Goal: Find specific page/section: Find specific page/section

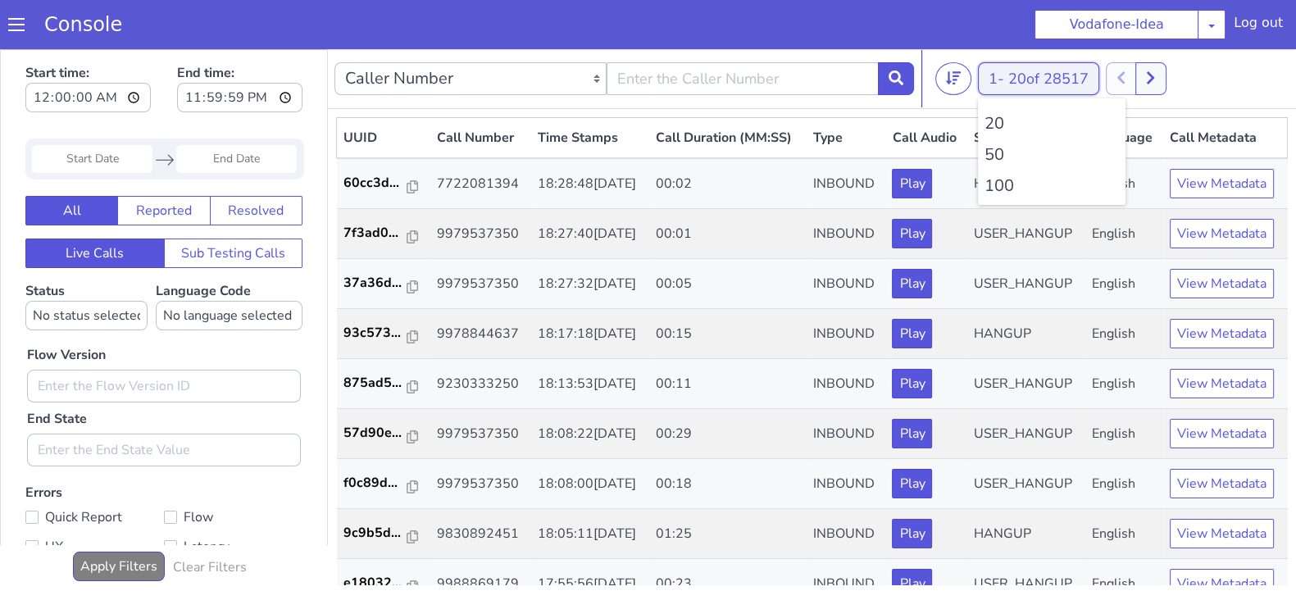
click at [1005, 75] on button "1 - 20 of 28517" at bounding box center [1038, 78] width 121 height 33
click at [1001, 193] on li "100" at bounding box center [1052, 186] width 134 height 25
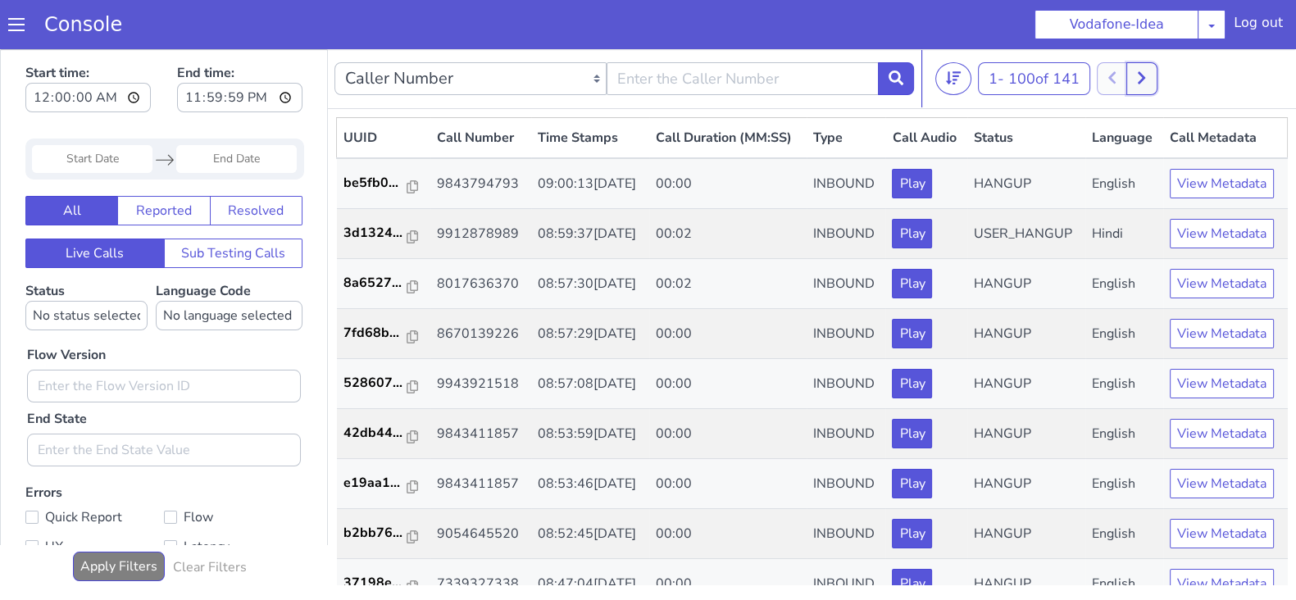
click at [1146, 80] on icon at bounding box center [1141, 78] width 7 height 12
click at [1127, 79] on button at bounding box center [1130, 78] width 30 height 33
click at [1144, 71] on button at bounding box center [1142, 78] width 30 height 33
click at [1127, 73] on button at bounding box center [1130, 78] width 30 height 33
click at [1140, 75] on button at bounding box center [1142, 78] width 30 height 33
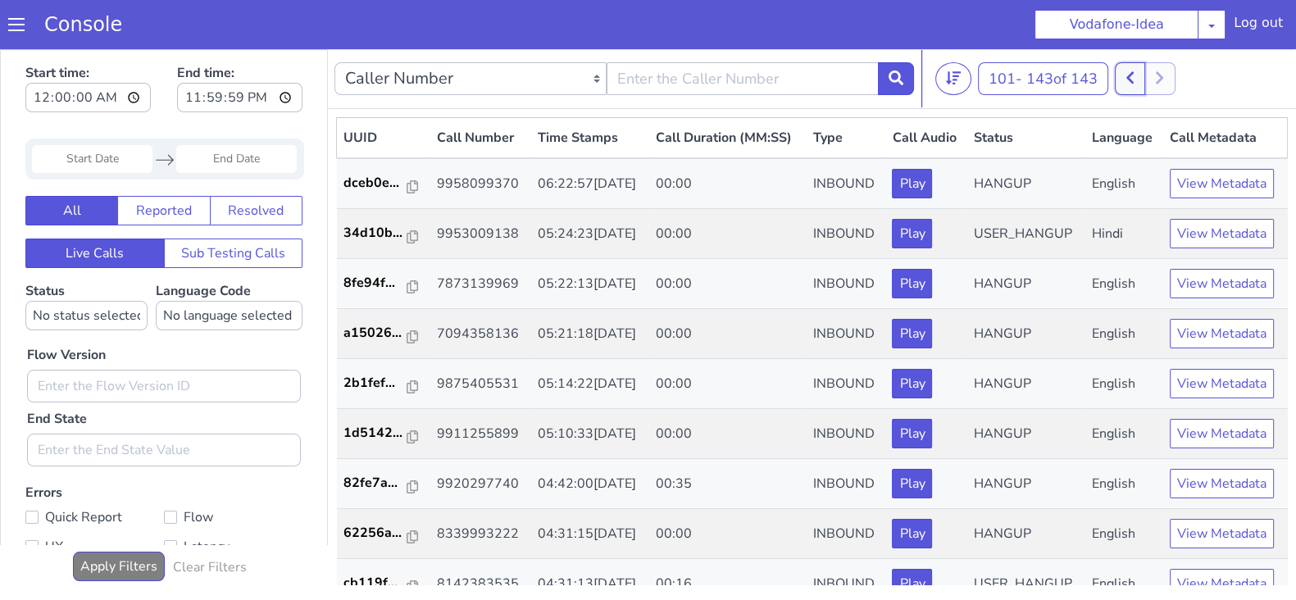
click at [1123, 81] on button at bounding box center [1130, 78] width 30 height 33
click at [1156, 73] on button at bounding box center [1142, 78] width 30 height 33
click at [1138, 75] on button at bounding box center [1130, 78] width 30 height 33
